Goal: Transaction & Acquisition: Purchase product/service

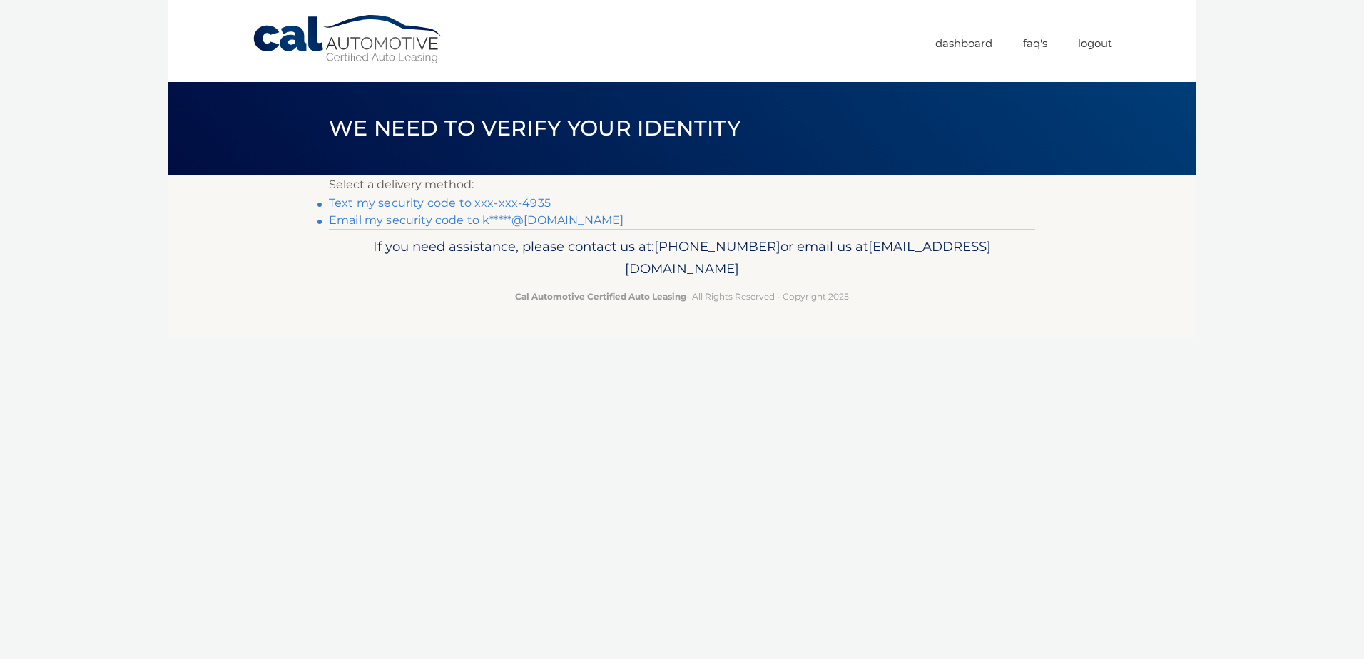
scroll to position [1324, 0]
click at [487, 203] on link "Text my security code to xxx-xxx-4935" at bounding box center [440, 203] width 222 height 14
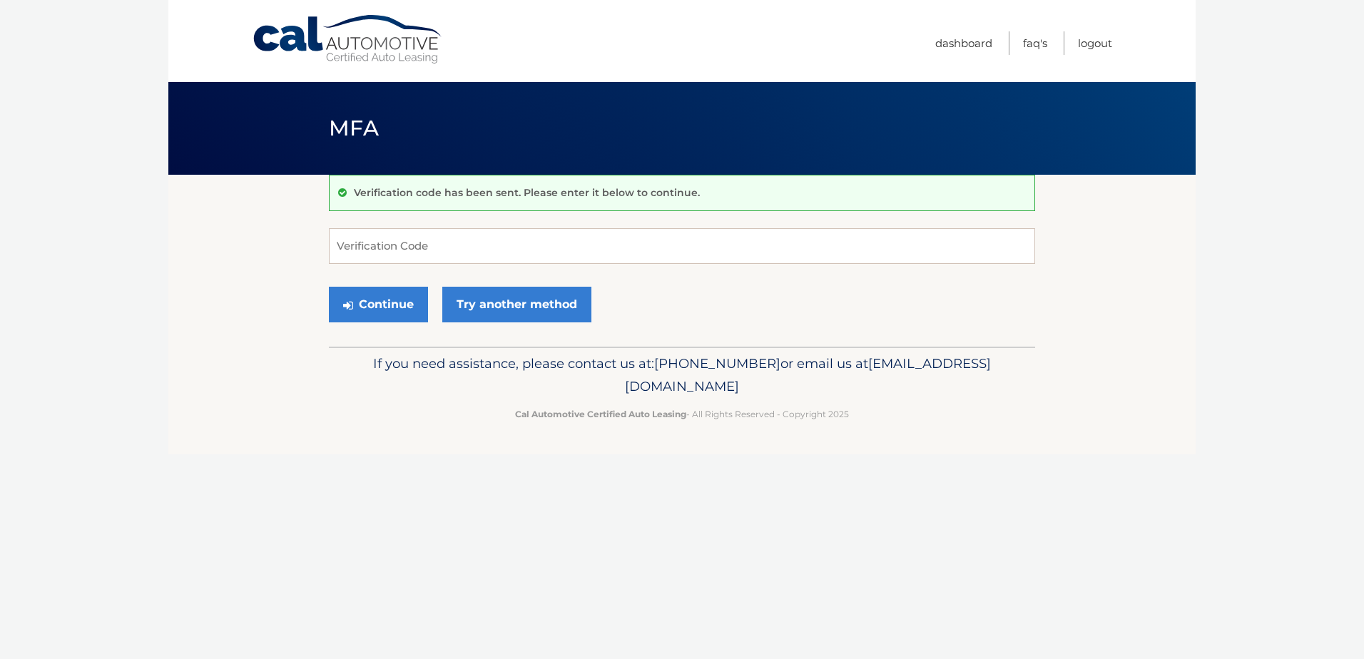
scroll to position [1324, 0]
click at [472, 250] on input "Verification Code" at bounding box center [682, 246] width 706 height 36
type input "364439"
click at [365, 301] on button "Continue" at bounding box center [378, 305] width 99 height 36
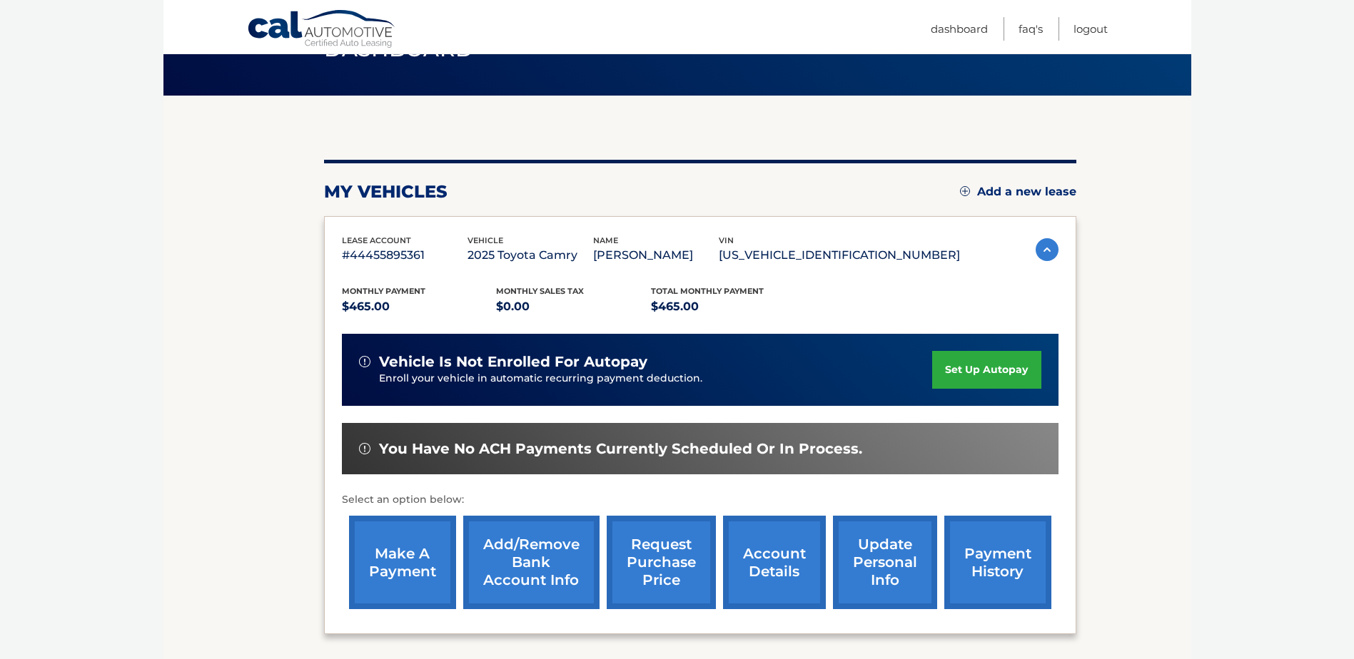
scroll to position [205, 0]
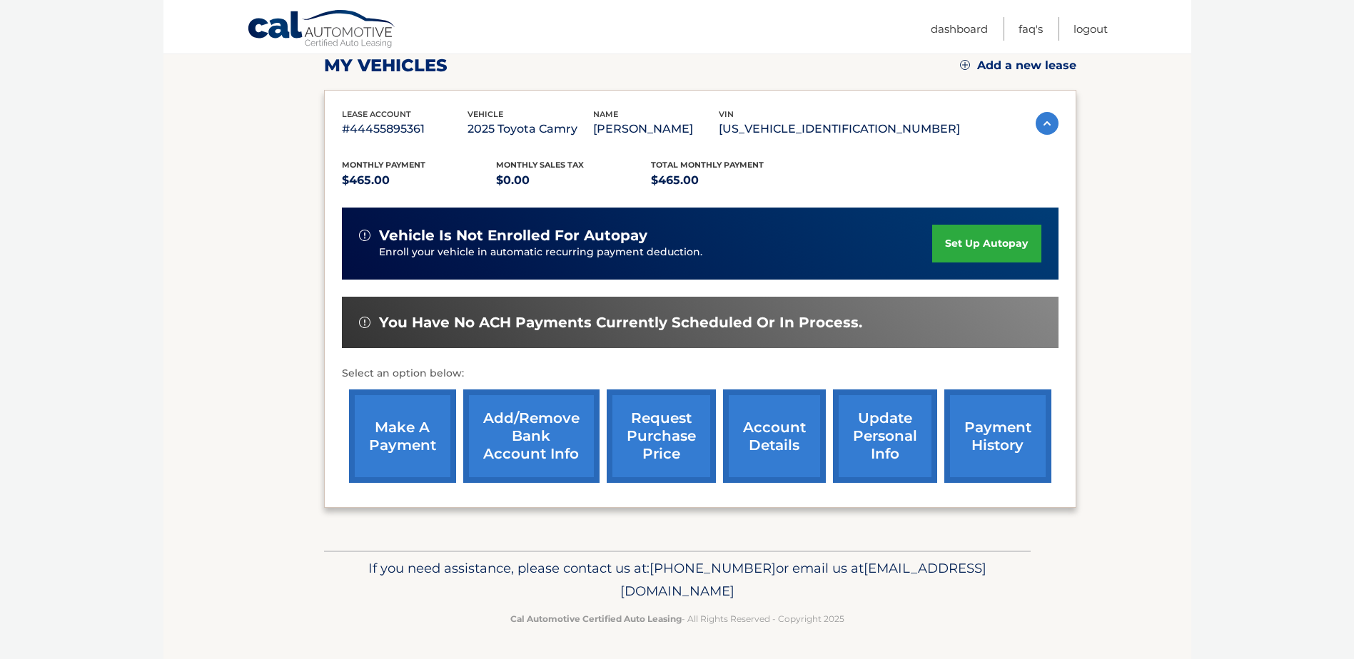
click at [404, 427] on link "make a payment" at bounding box center [402, 436] width 107 height 93
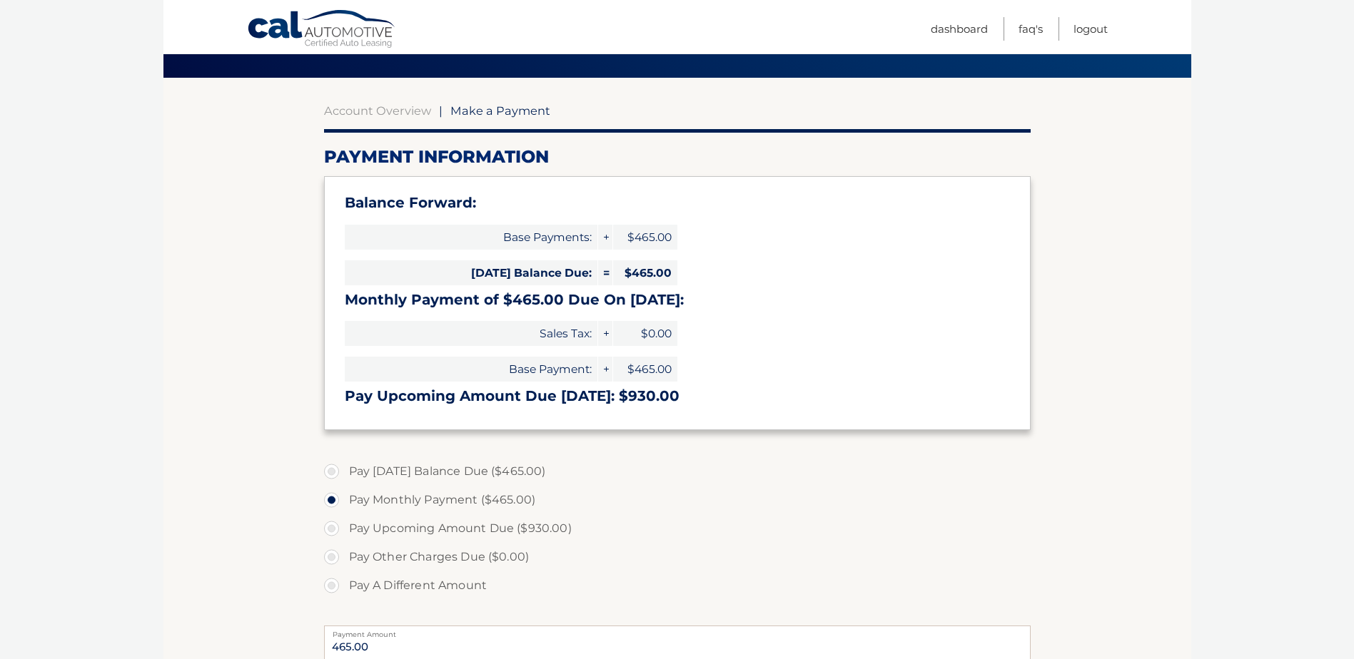
scroll to position [214, 0]
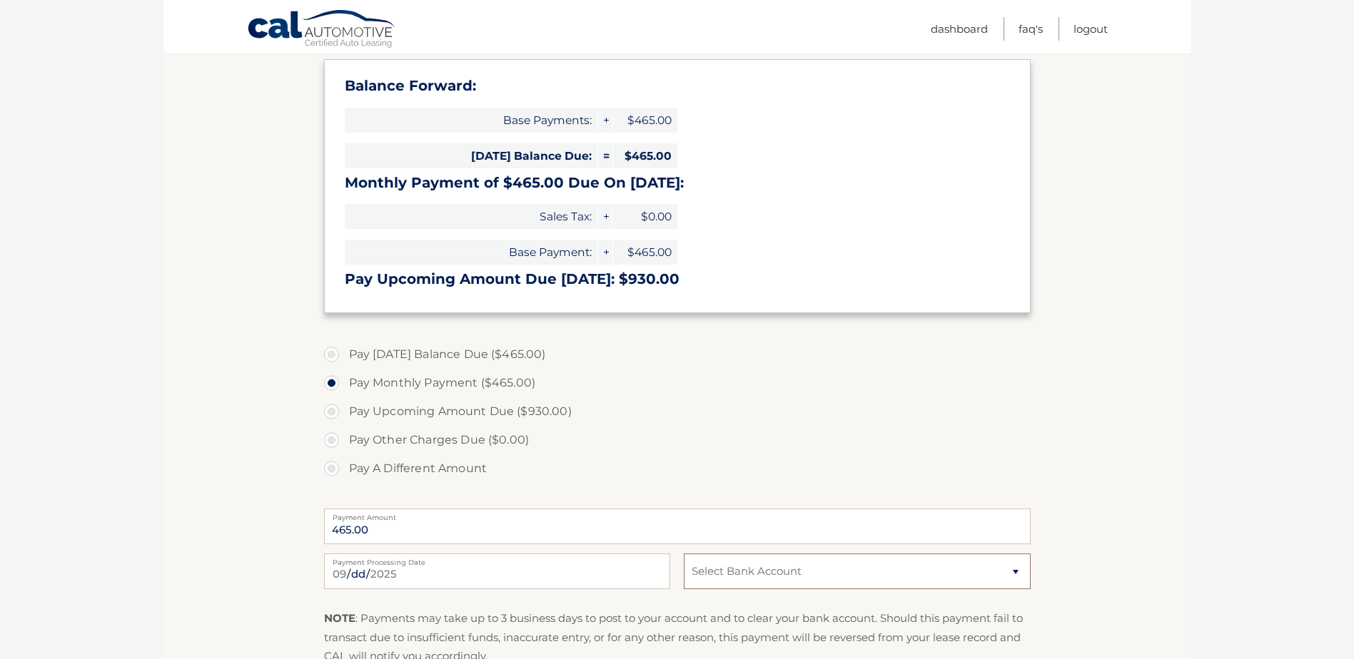
click at [846, 573] on select "Select Bank Account Checking BANK OF AMERICA N.A. *****0603 Checking BANK OF AM…" at bounding box center [857, 572] width 346 height 36
select select "ODlkMjgyYjQtMjdjMC00Y2IyLTkxYTAtOWI3Y2EyNjVjOGQ3"
click at [684, 554] on select "Select Bank Account Checking BANK OF AMERICA N.A. *****0603 Checking BANK OF AM…" at bounding box center [857, 572] width 346 height 36
click at [1053, 460] on section "Account Overview | Make a Payment Payment Information Balance Forward: Base Pay…" at bounding box center [676, 359] width 1027 height 797
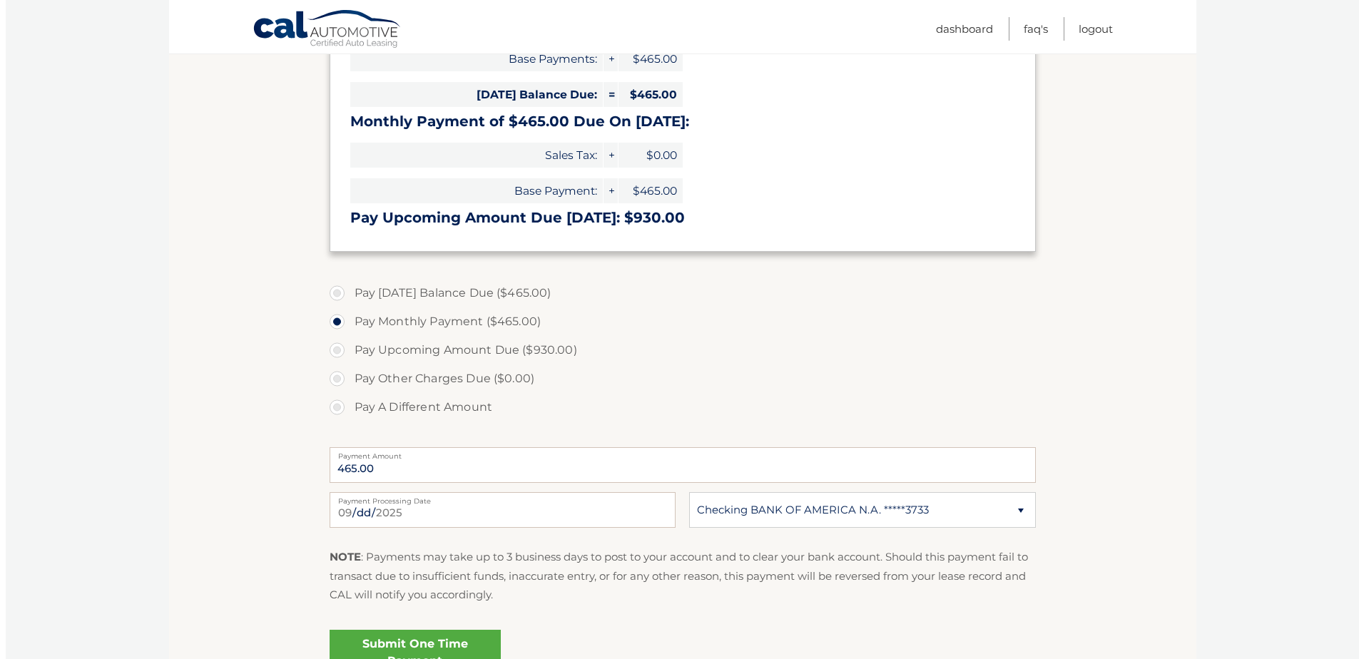
scroll to position [357, 0]
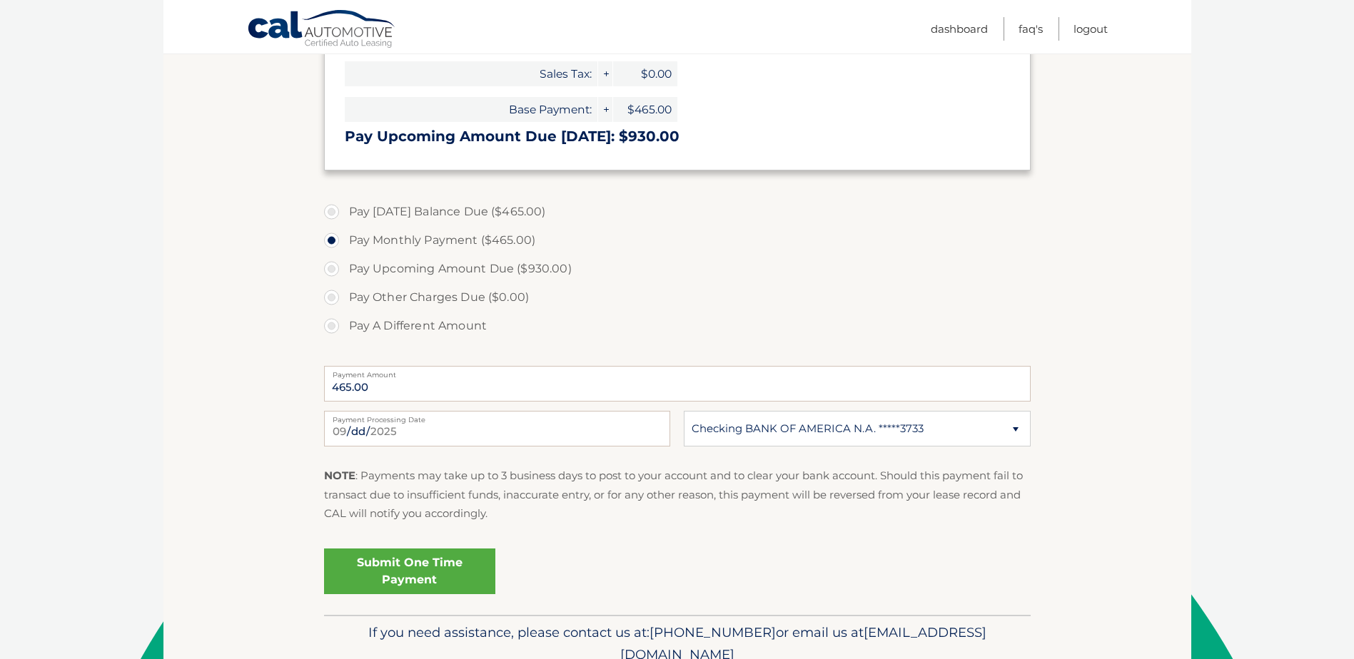
click at [399, 569] on link "Submit One Time Payment" at bounding box center [409, 572] width 171 height 46
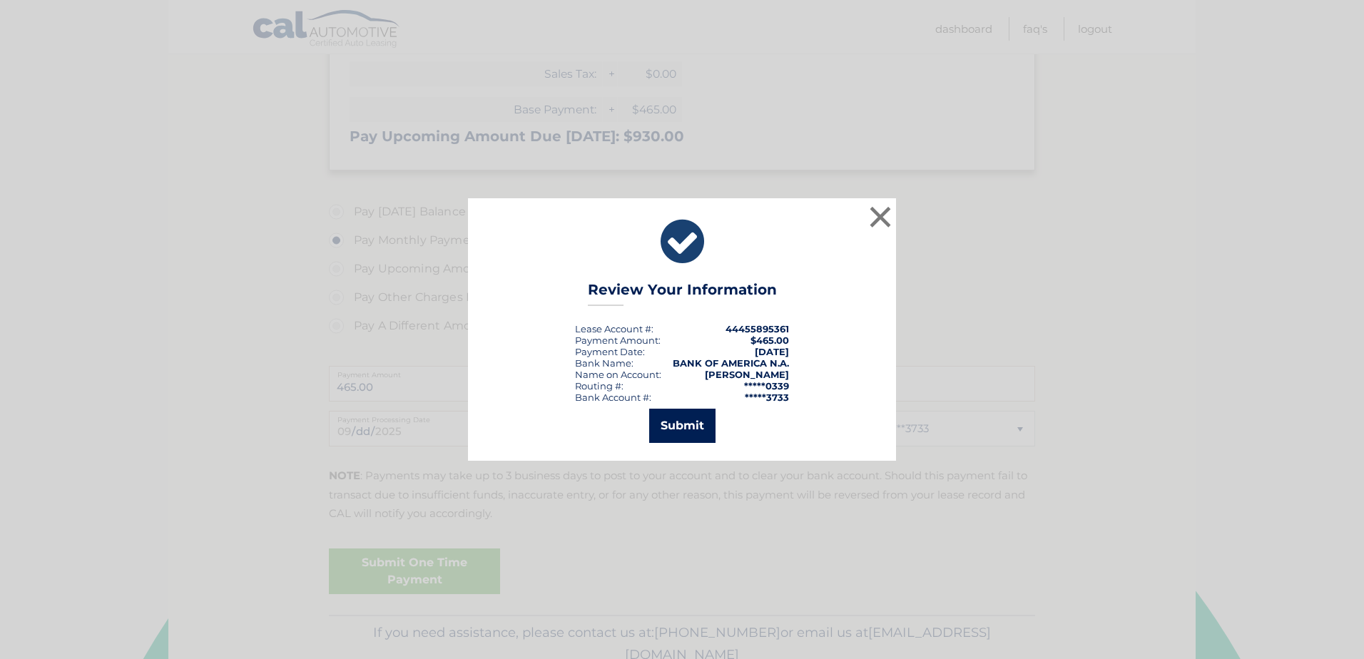
click at [676, 430] on button "Submit" at bounding box center [682, 426] width 66 height 34
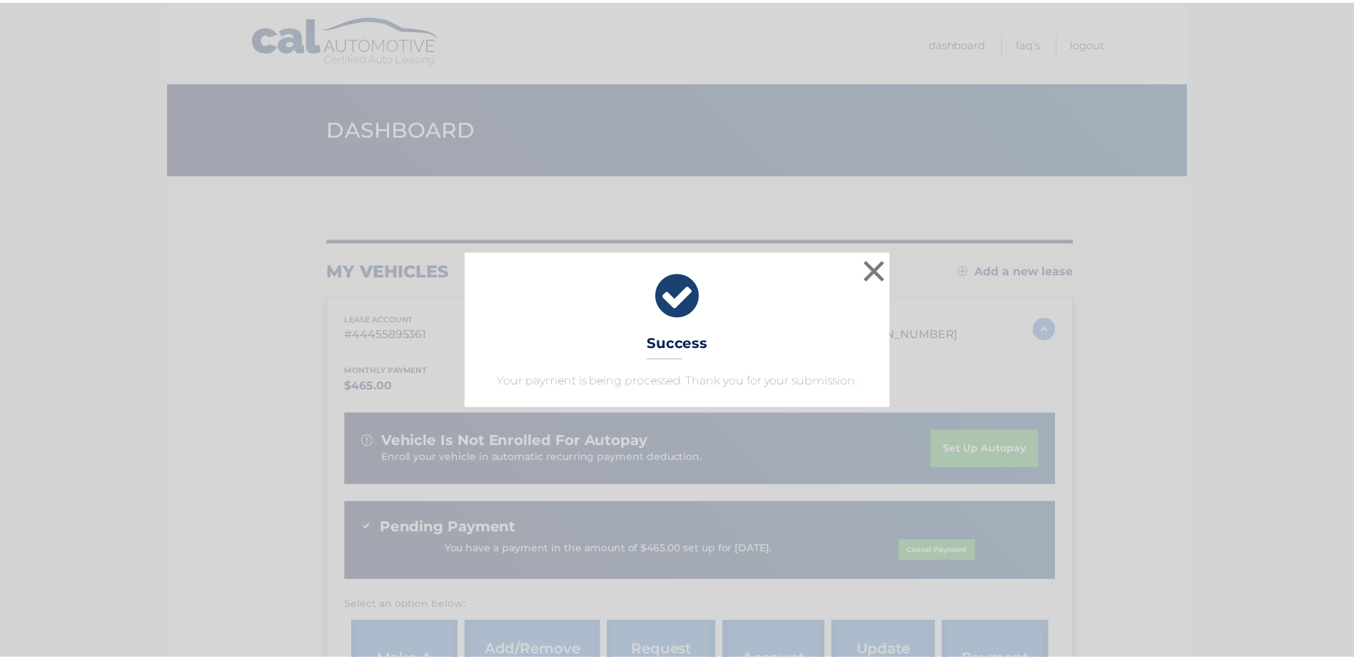
scroll to position [1324, 0]
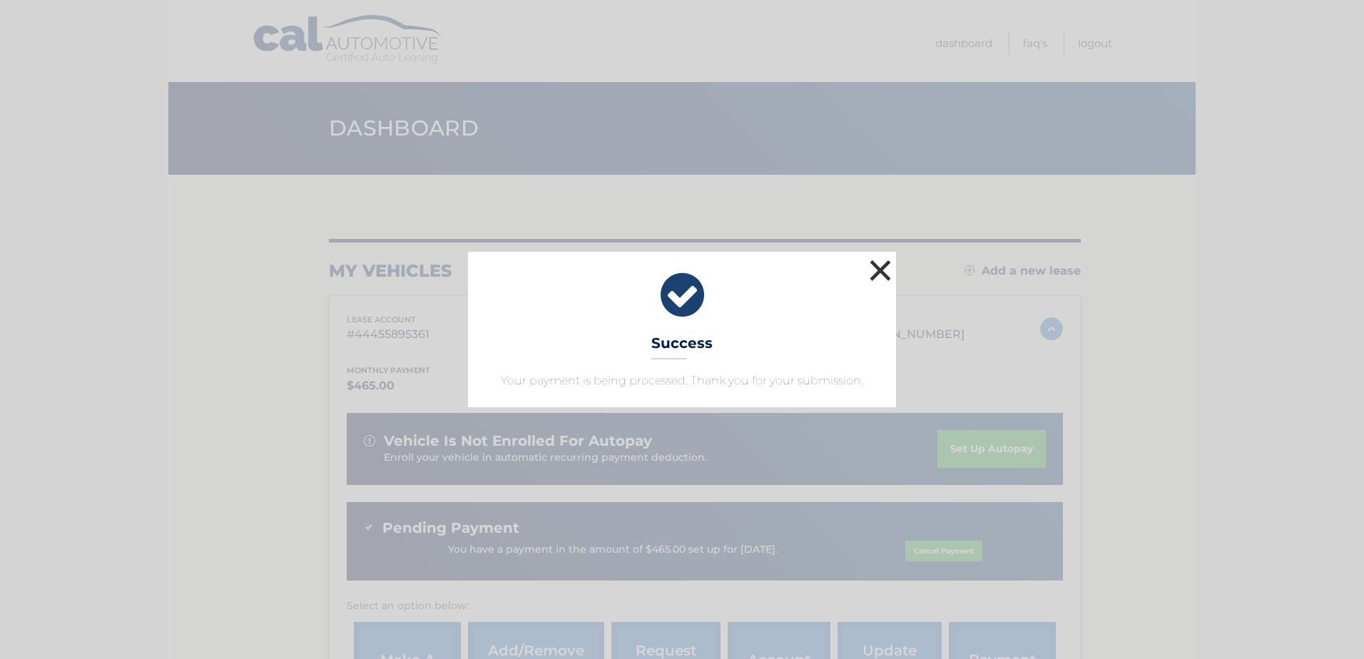
click at [878, 270] on button "×" at bounding box center [880, 270] width 29 height 29
